Goal: Task Accomplishment & Management: Complete application form

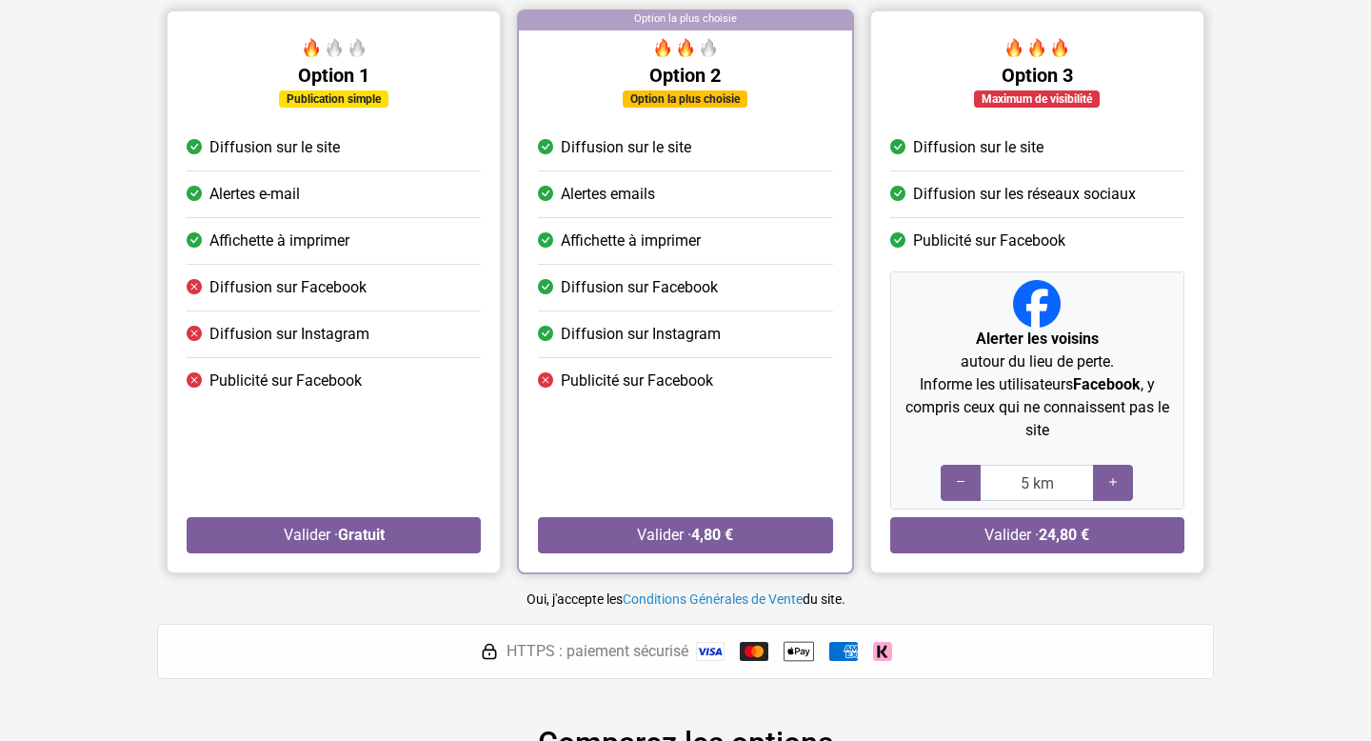
scroll to position [206, 0]
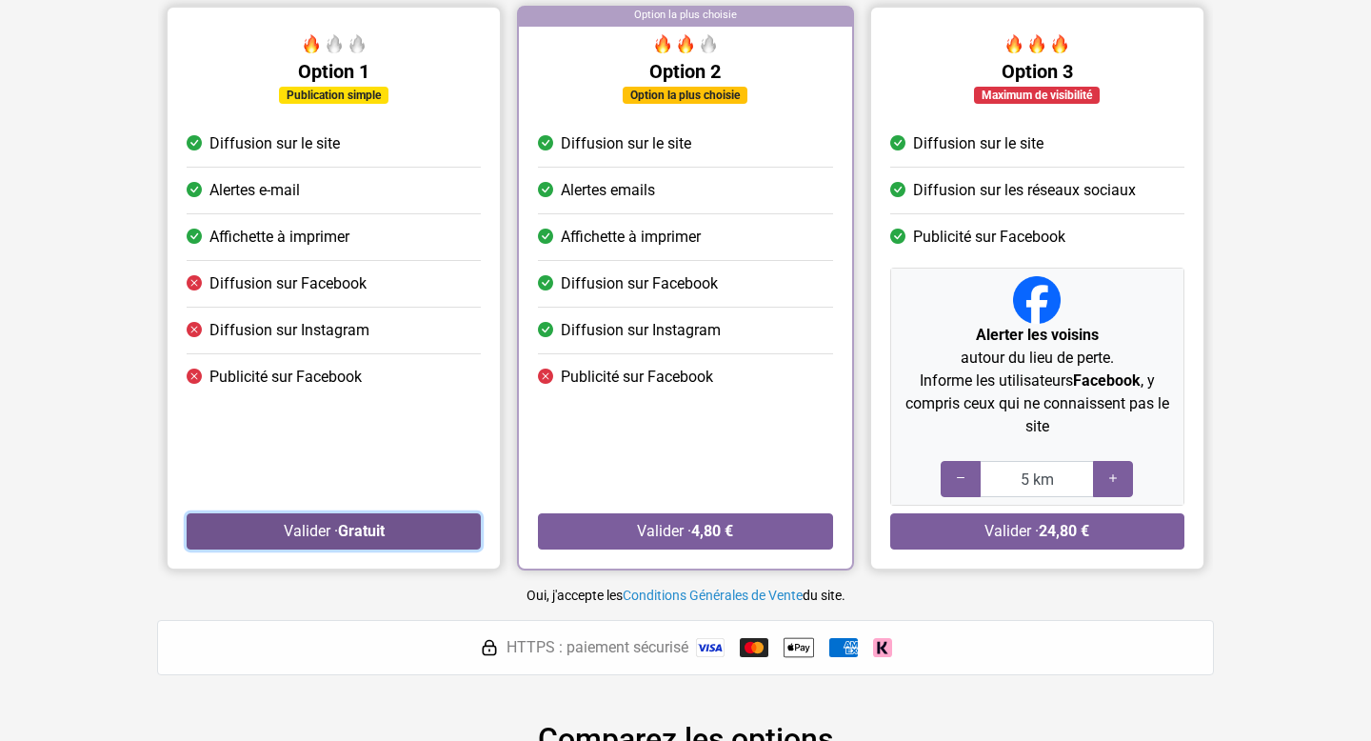
click at [403, 535] on button "Valider · Gratuit" at bounding box center [334, 531] width 294 height 36
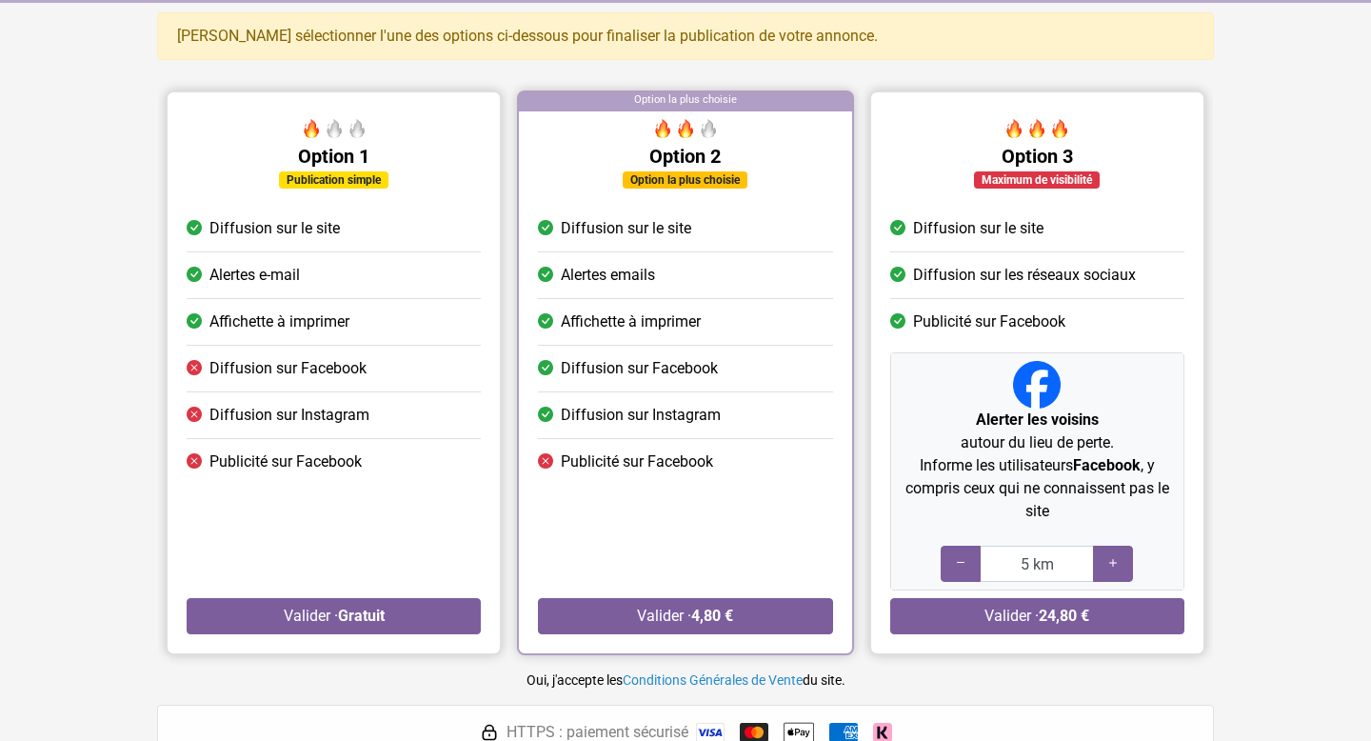
scroll to position [116, 0]
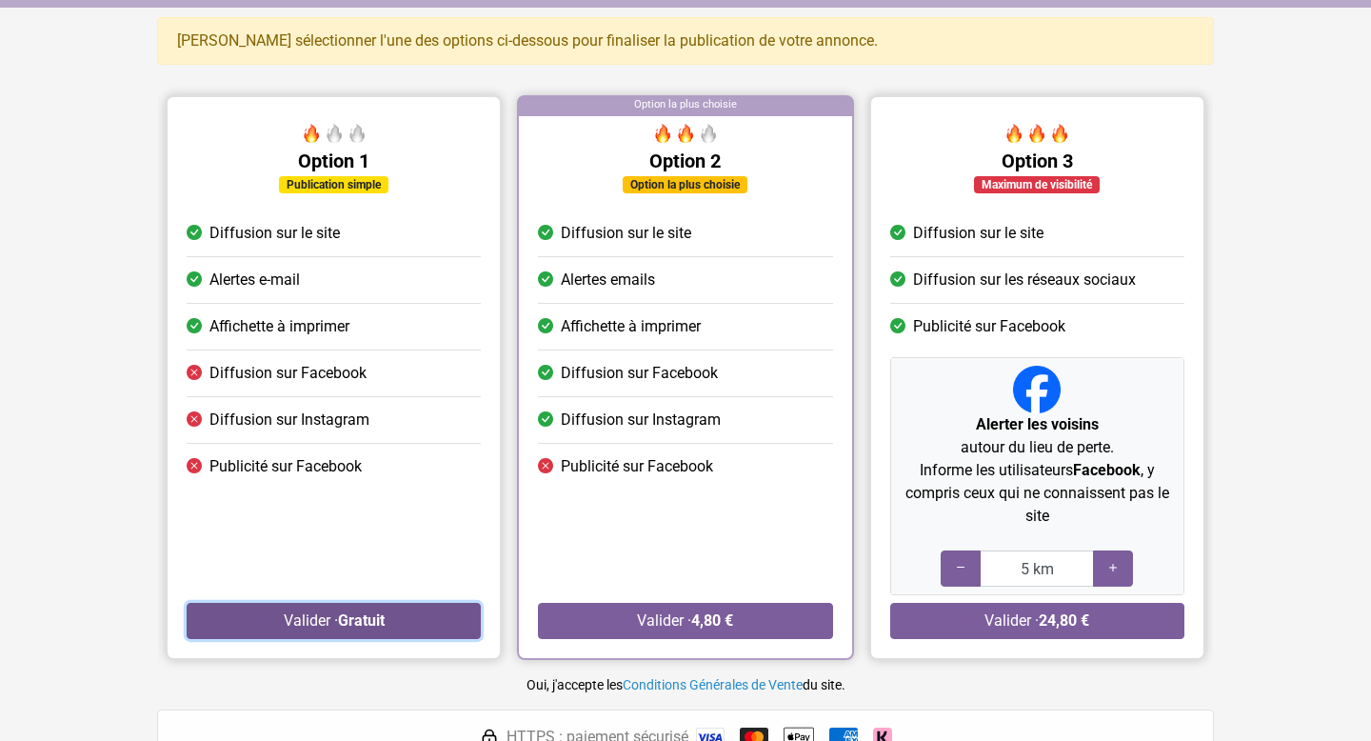
click at [314, 614] on button "Valider · Gratuit" at bounding box center [334, 621] width 294 height 36
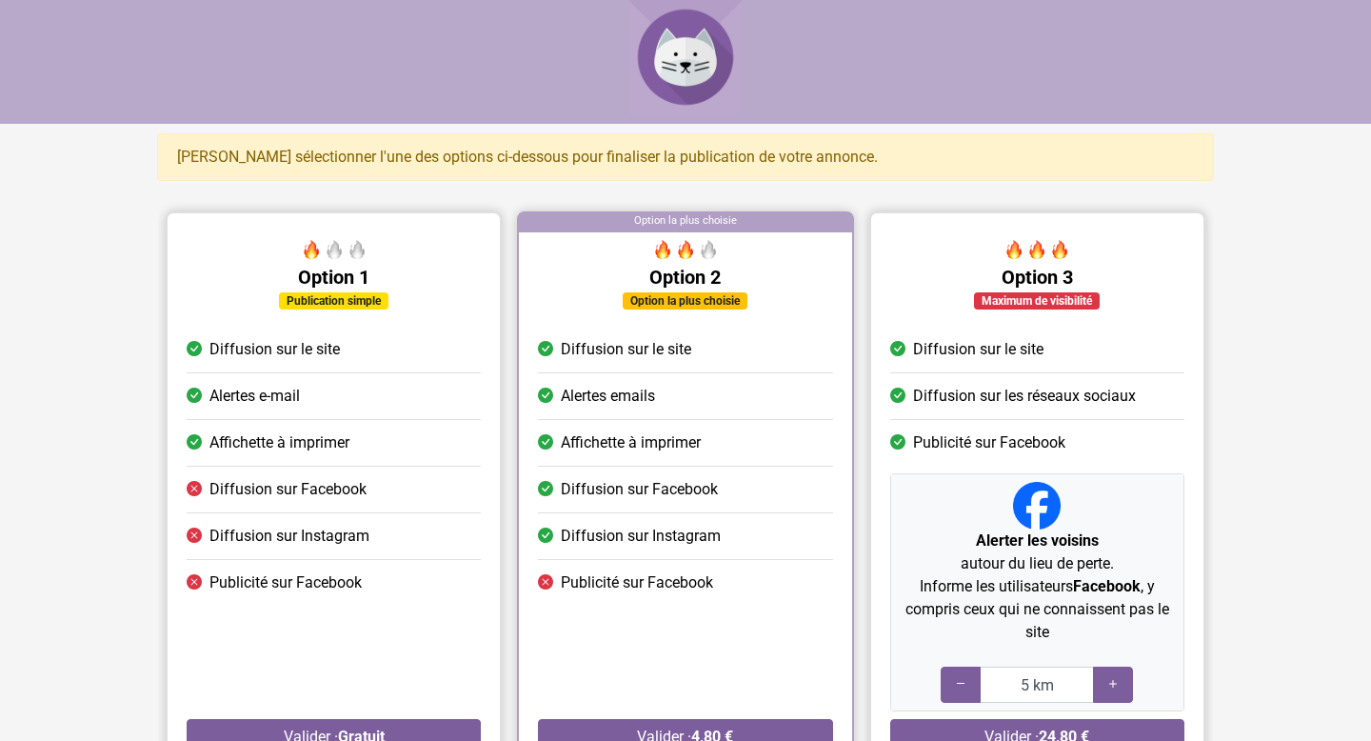
scroll to position [116, 0]
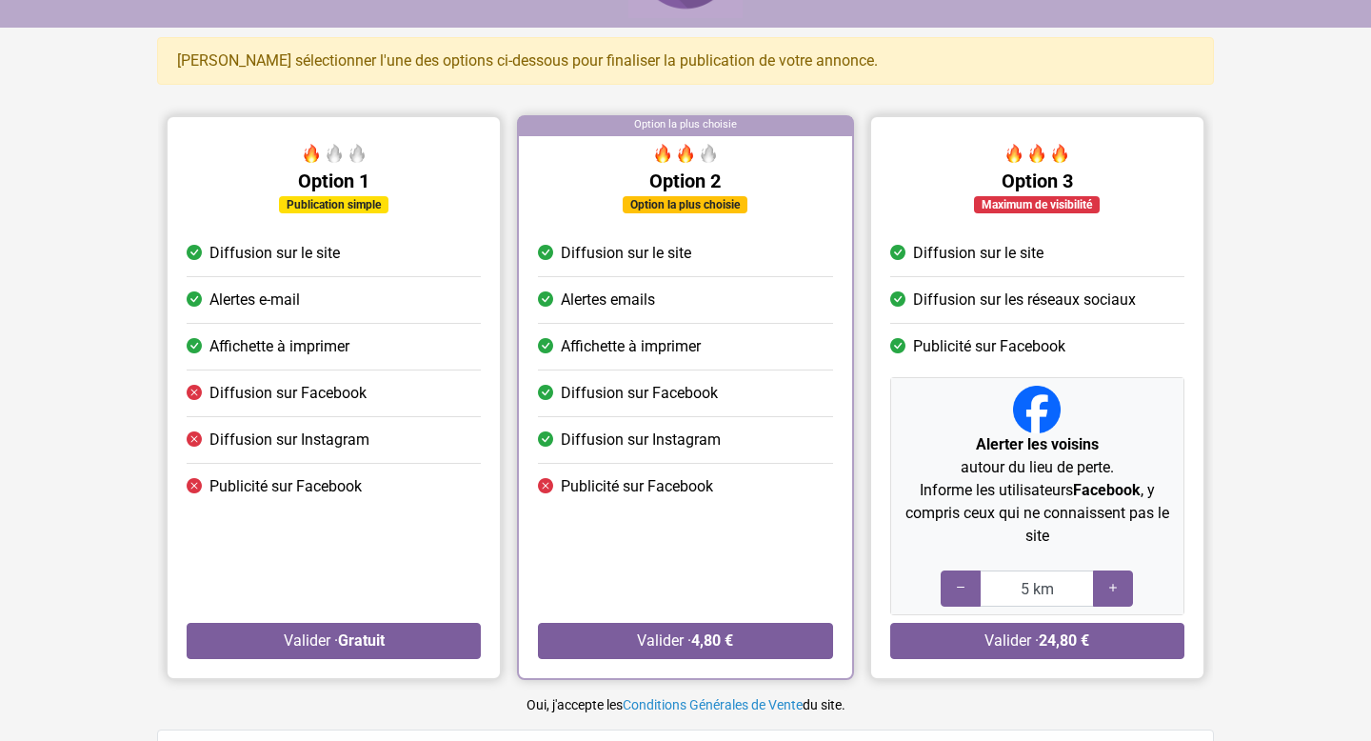
scroll to position [89, 0]
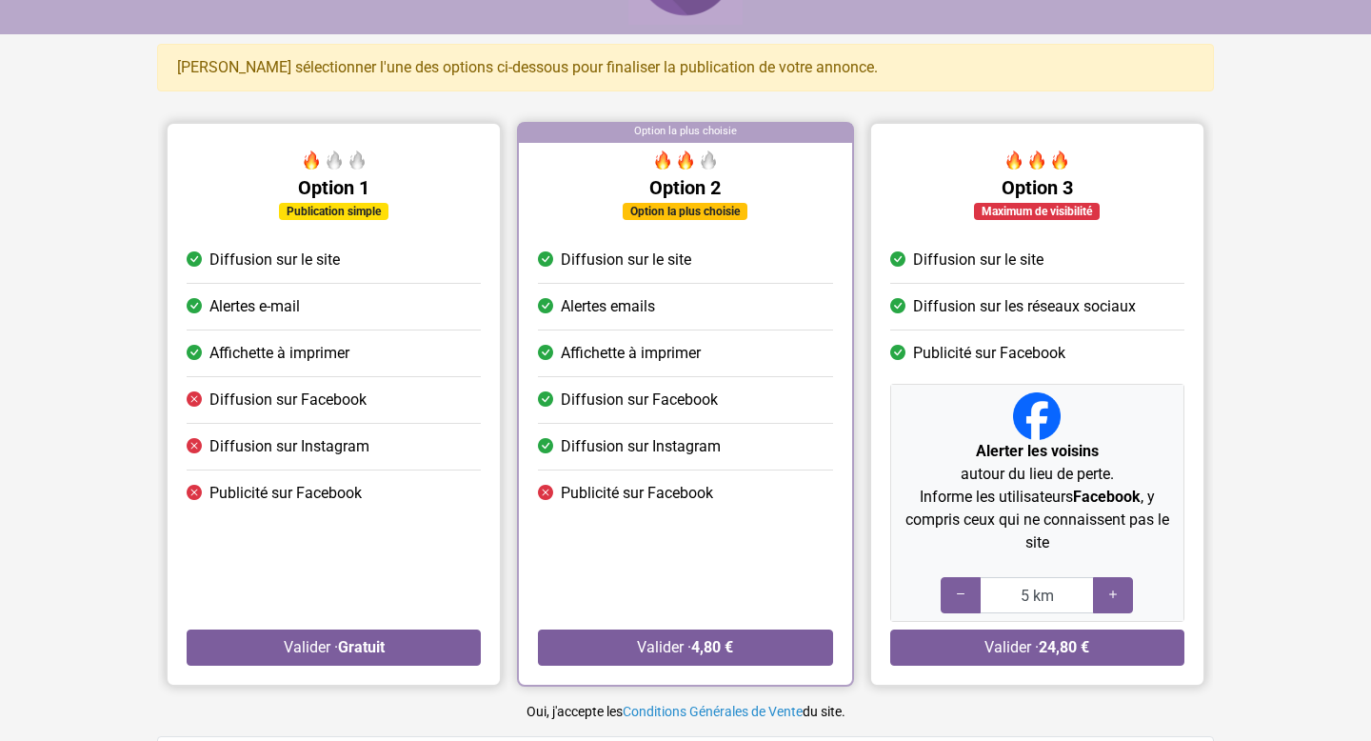
click at [347, 213] on div "Publication simple" at bounding box center [333, 211] width 109 height 17
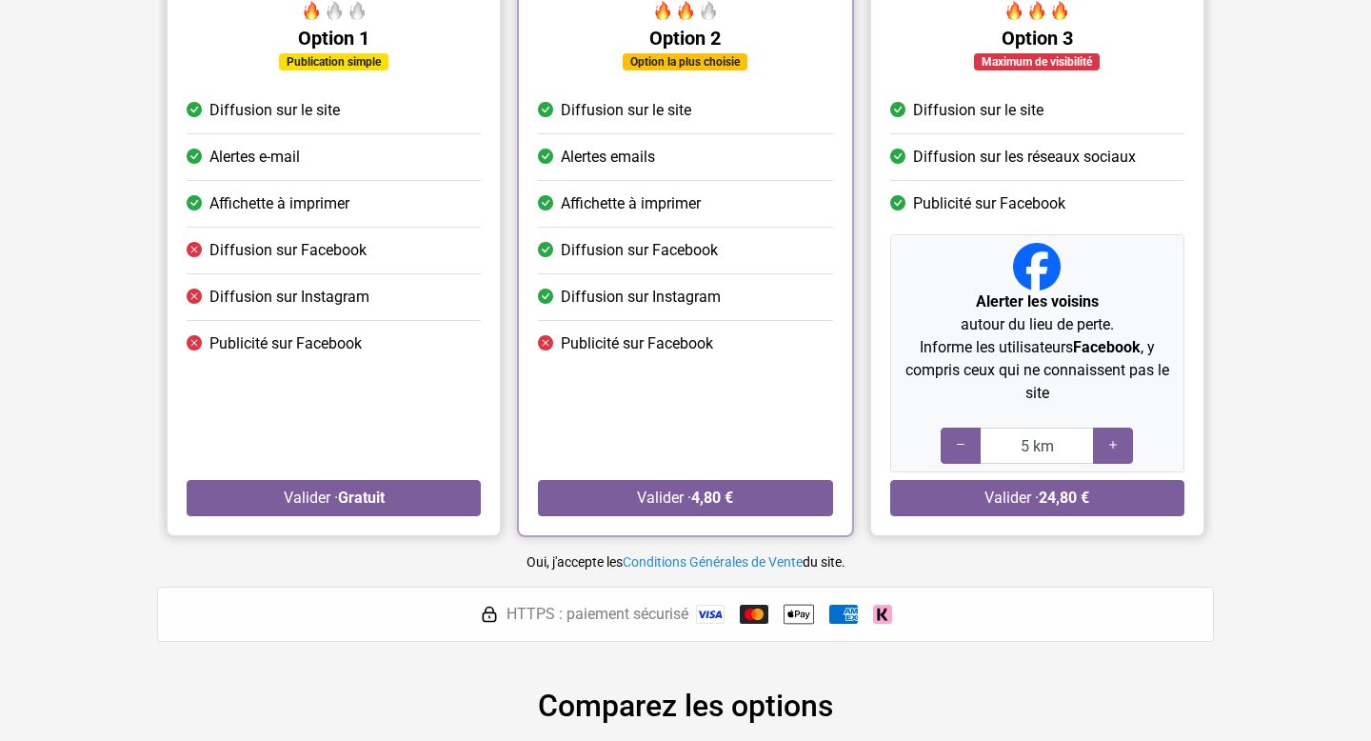
scroll to position [664, 0]
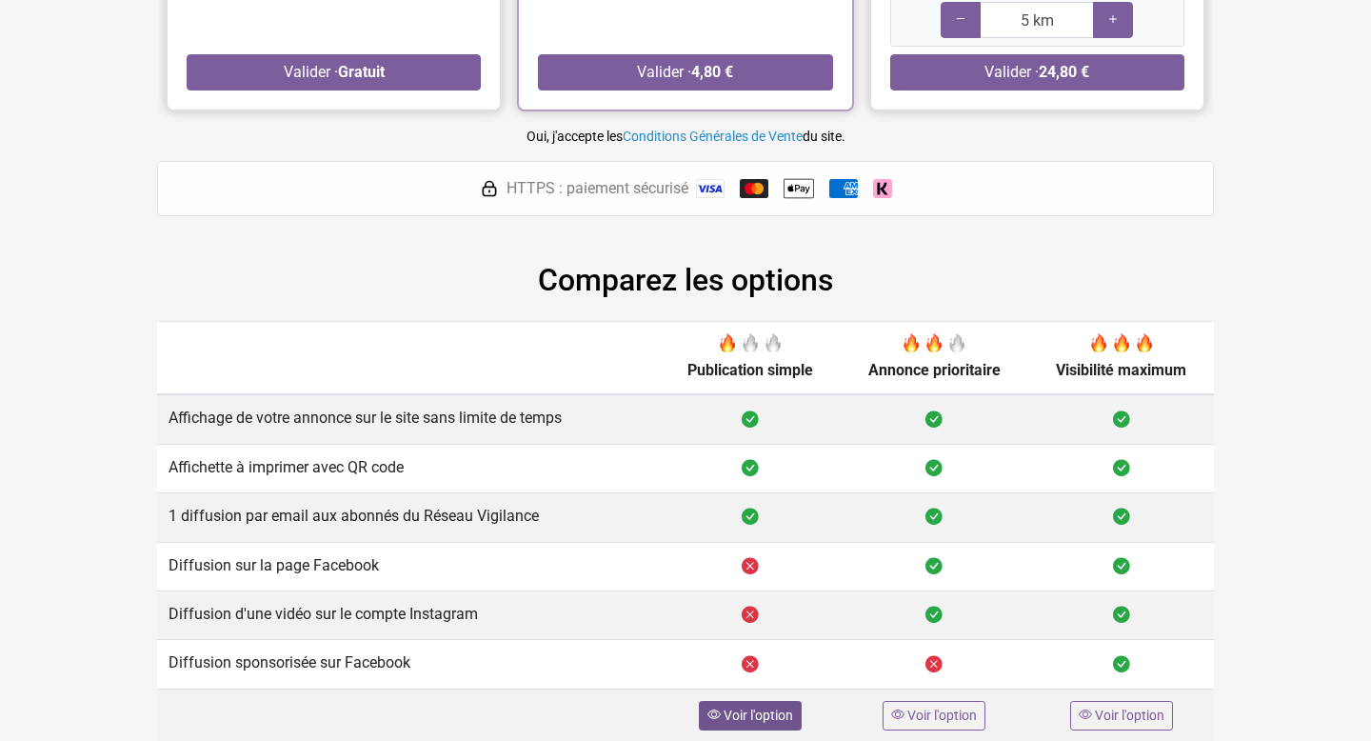
click at [756, 717] on span "Voir l'option" at bounding box center [758, 714] width 69 height 15
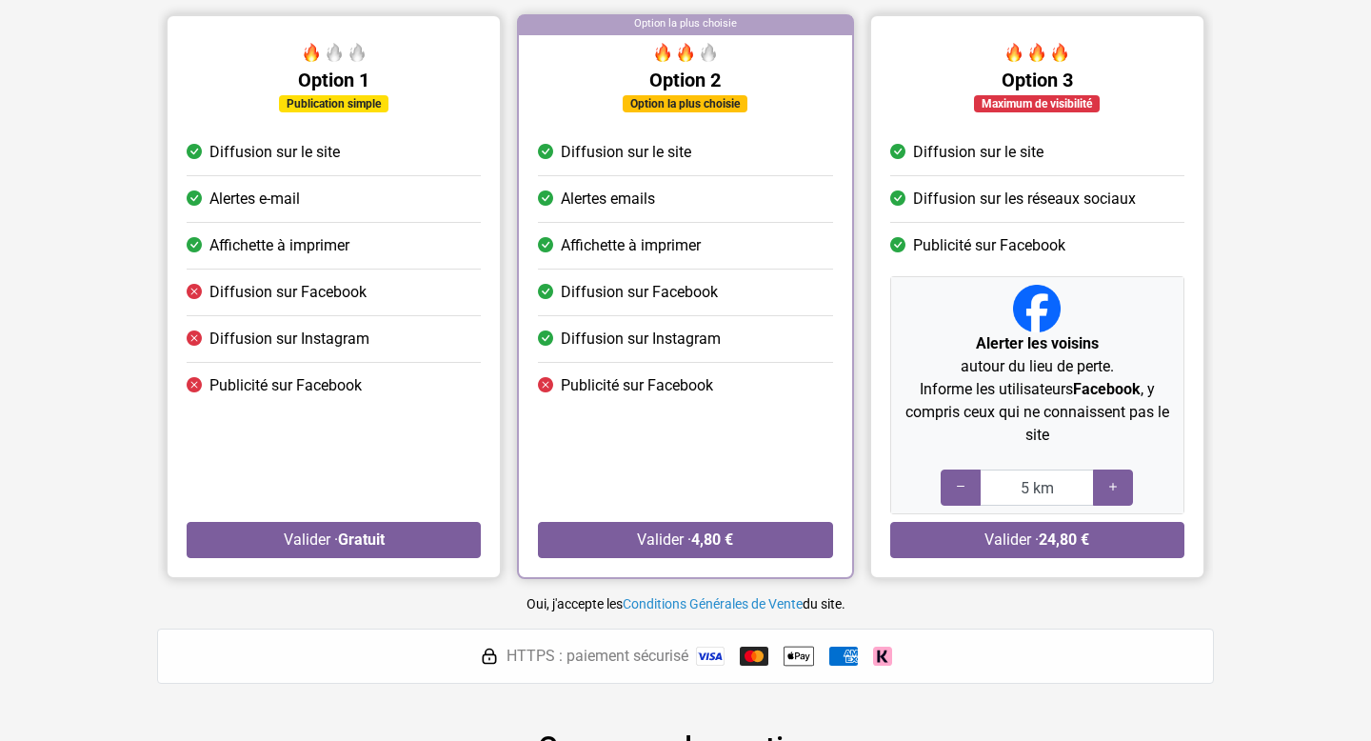
scroll to position [196, 0]
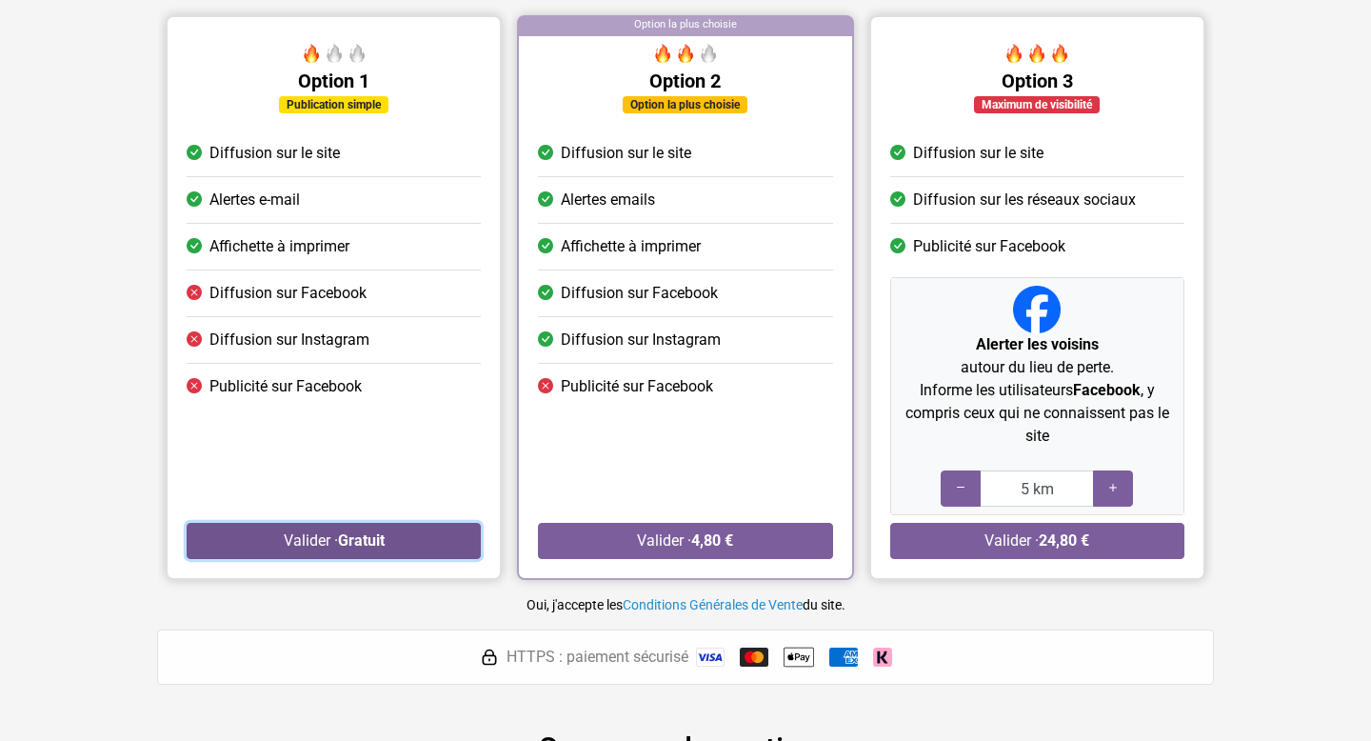
click at [390, 538] on button "Valider · Gratuit" at bounding box center [334, 541] width 294 height 36
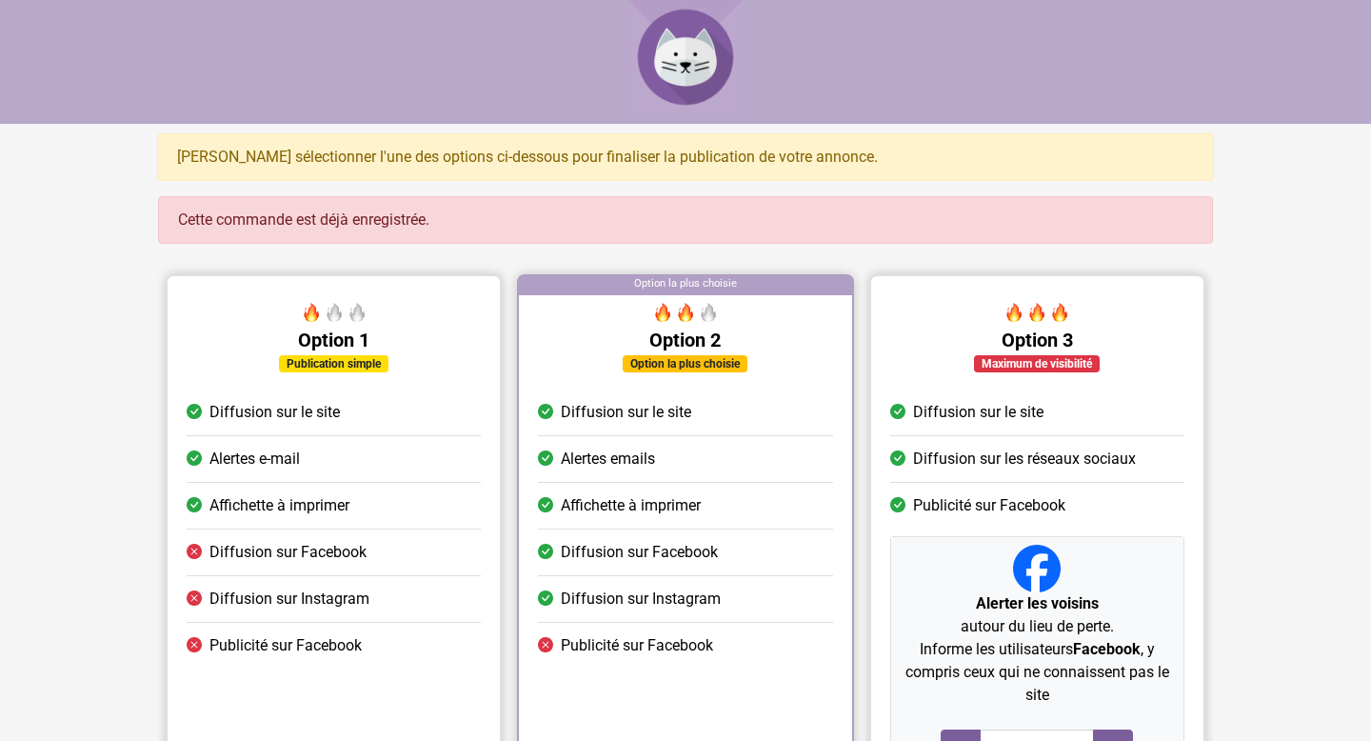
click at [512, 213] on div "Cette commande est déjà enregistrée." at bounding box center [685, 220] width 1055 height 48
